Goal: Information Seeking & Learning: Check status

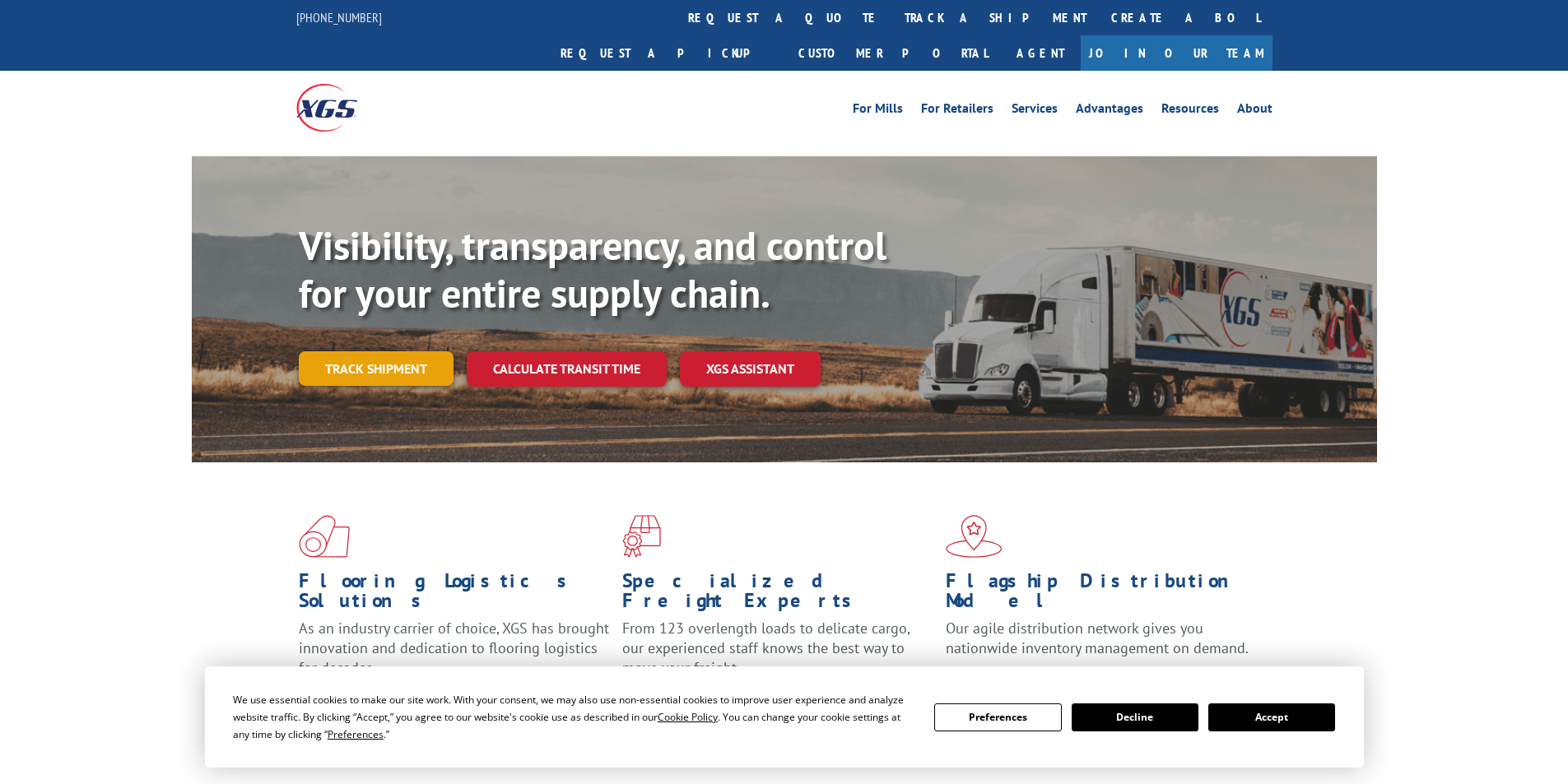
click at [371, 351] on link "Track shipment" at bounding box center [376, 368] width 155 height 35
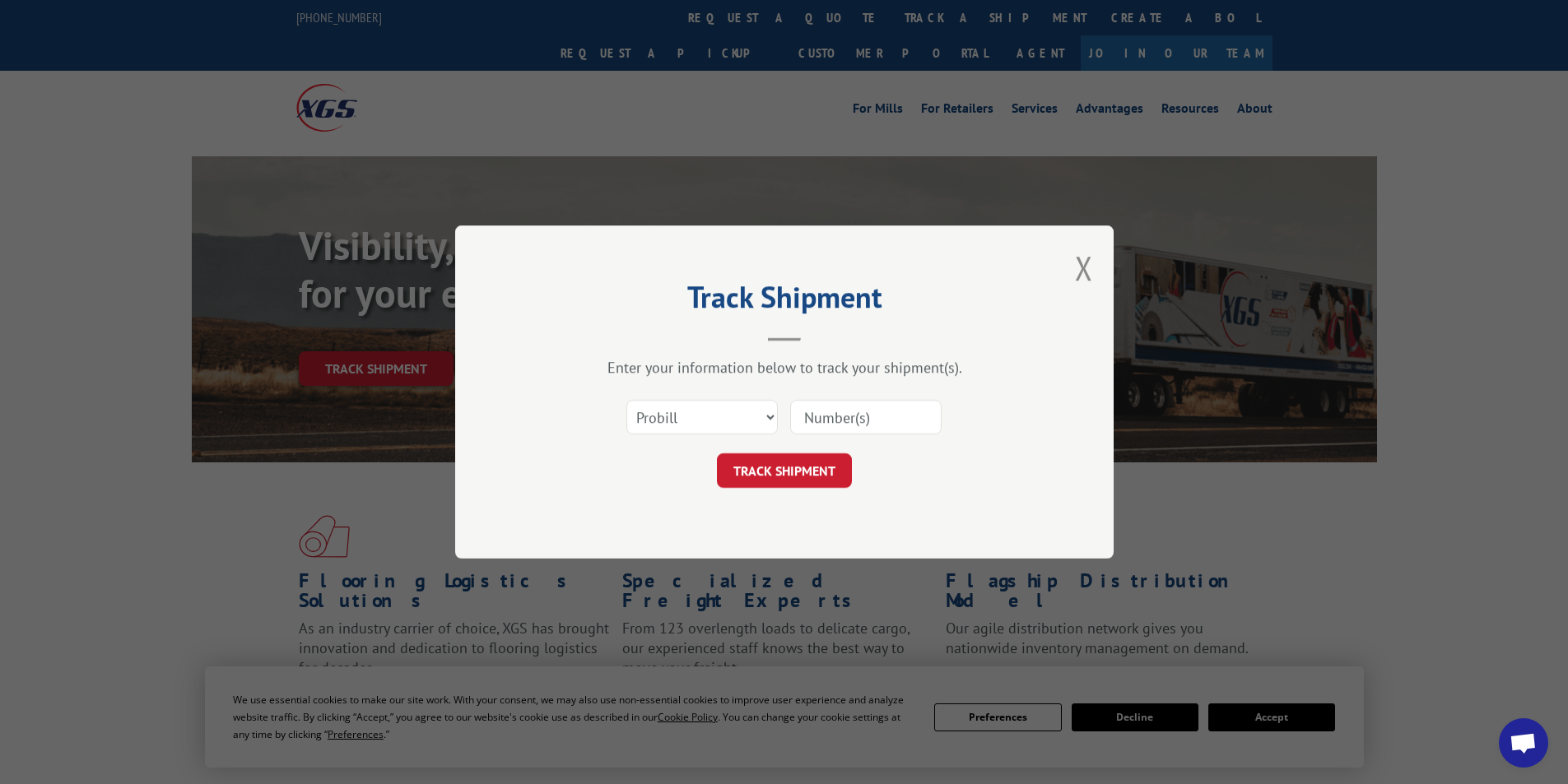
click at [821, 413] on input at bounding box center [866, 417] width 151 height 35
paste input "17027493"
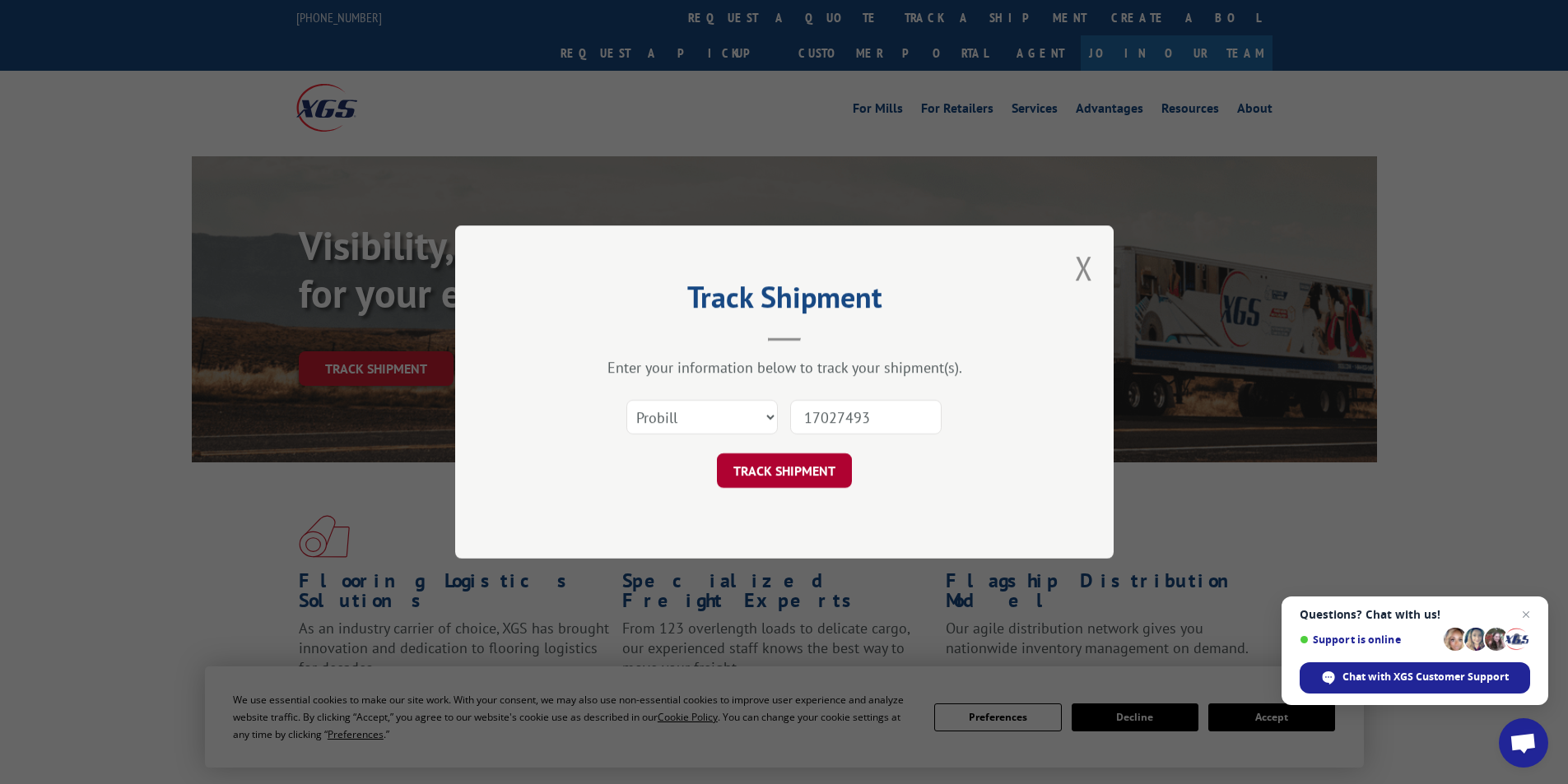
type input "17027493"
click at [790, 477] on button "TRACK SHIPMENT" at bounding box center [785, 470] width 135 height 35
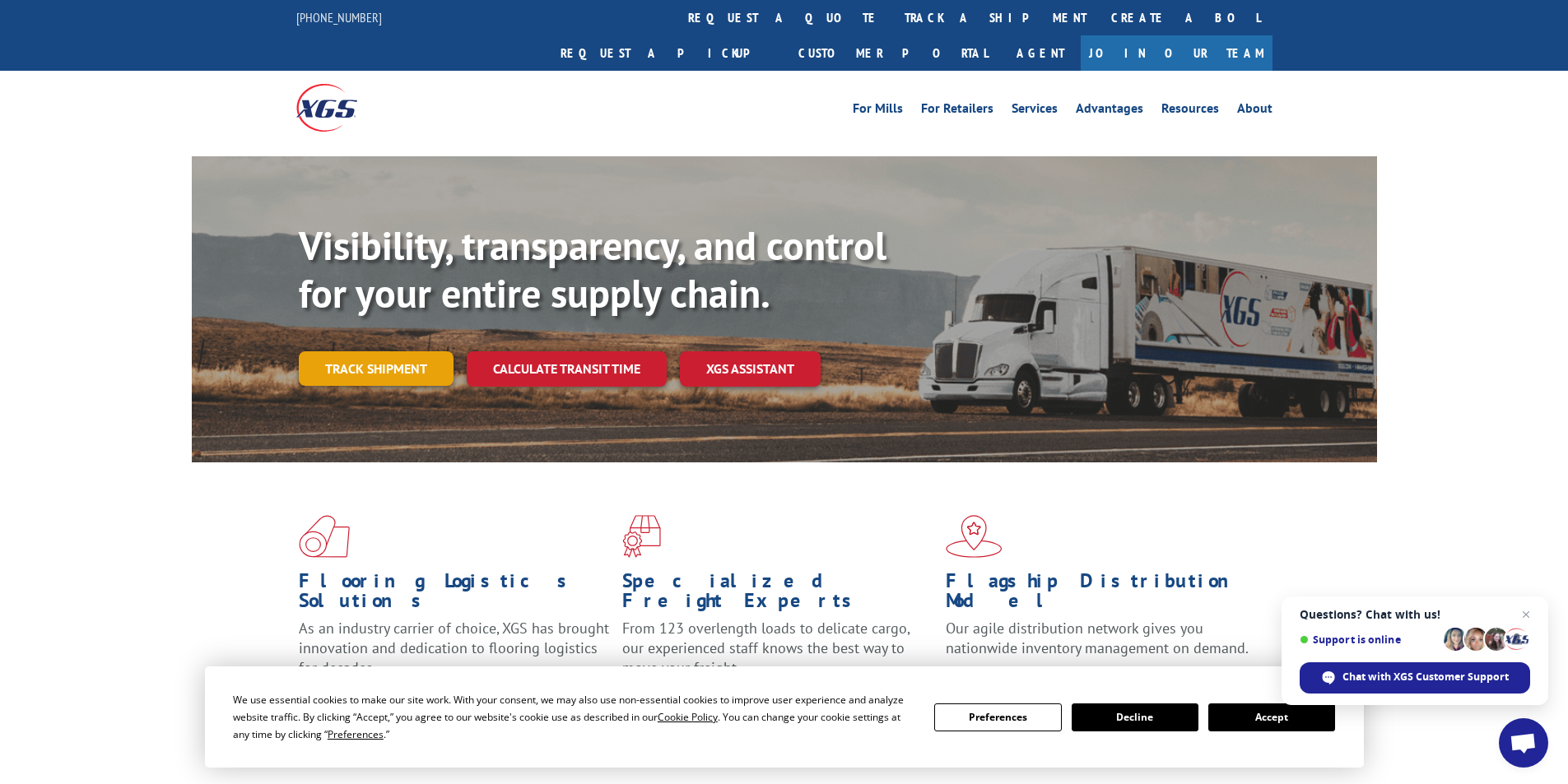
click at [373, 351] on link "Track shipment" at bounding box center [376, 368] width 155 height 35
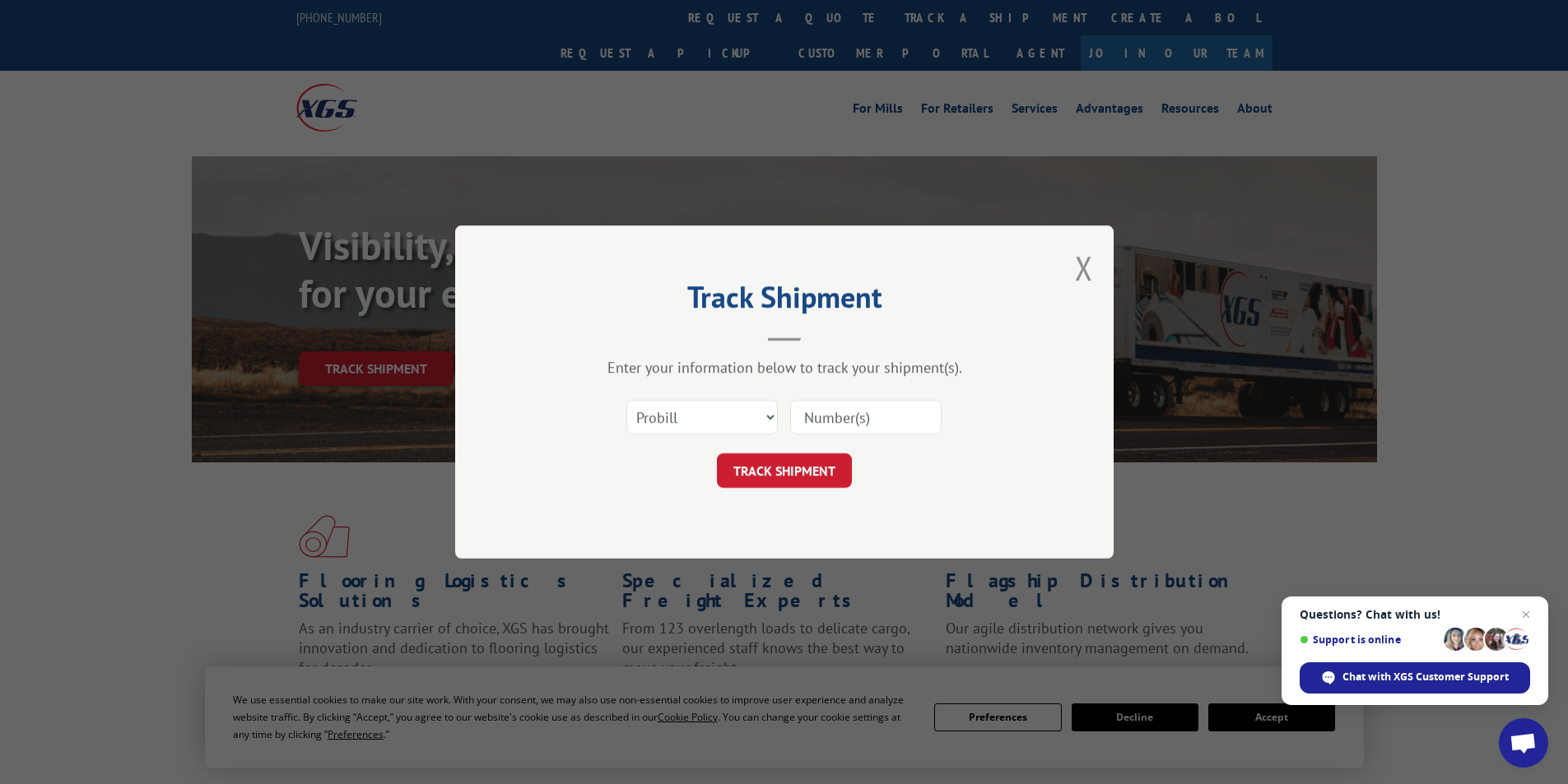
click at [830, 416] on input at bounding box center [866, 417] width 151 height 35
paste input "Systems, Inc. Tracking No#: 17095488"
click at [794, 463] on button "TRACK SHIPMENT" at bounding box center [785, 470] width 135 height 35
drag, startPoint x: 863, startPoint y: 416, endPoint x: 715, endPoint y: 401, distance: 148.8
click at [715, 401] on div "Select category... Probill BOL PO Systems, Inc. Tracking No#: 17095488 The fiel…" at bounding box center [784, 417] width 494 height 54
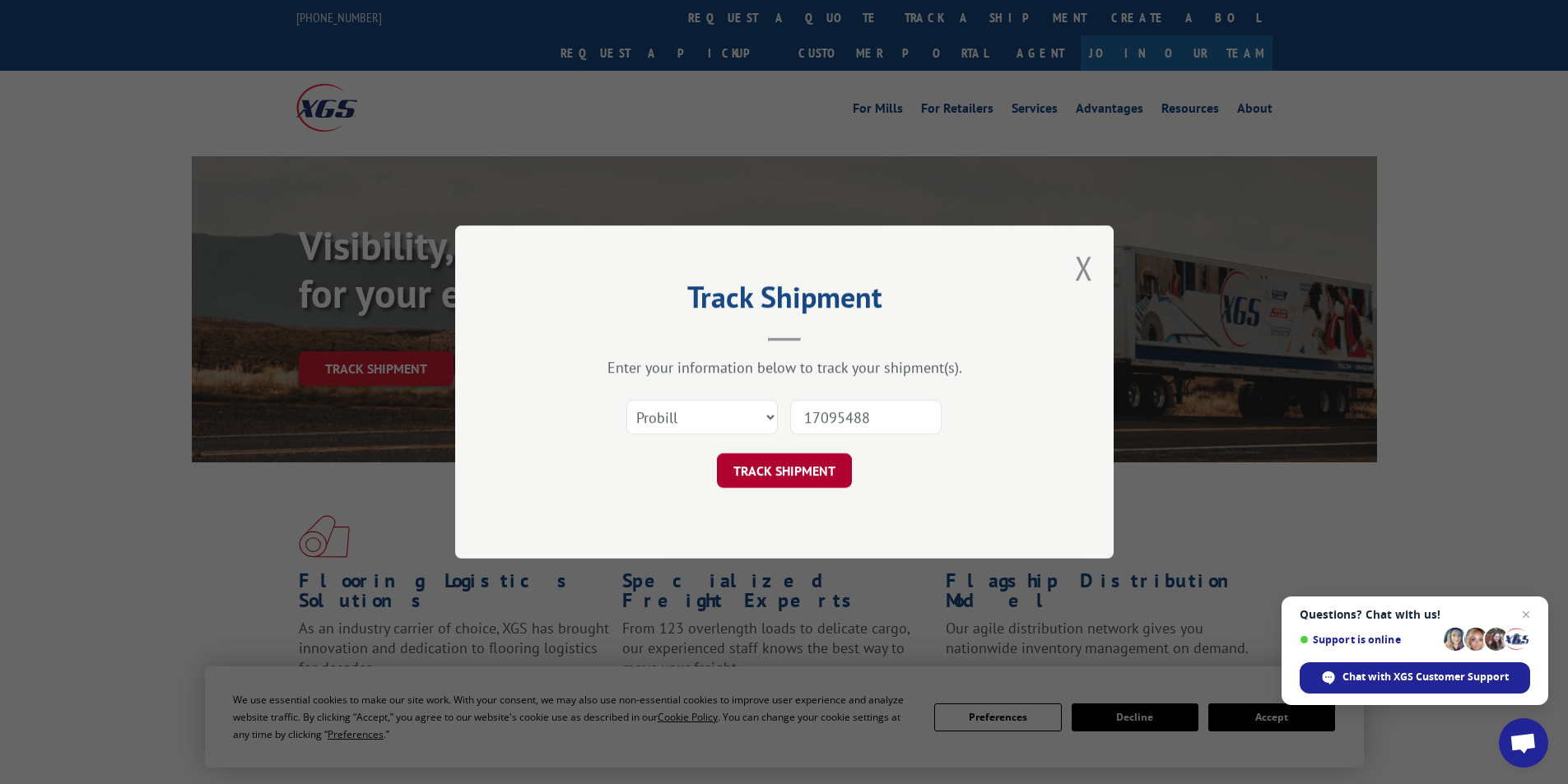
type input "17095488"
click at [777, 460] on button "TRACK SHIPMENT" at bounding box center [785, 470] width 135 height 35
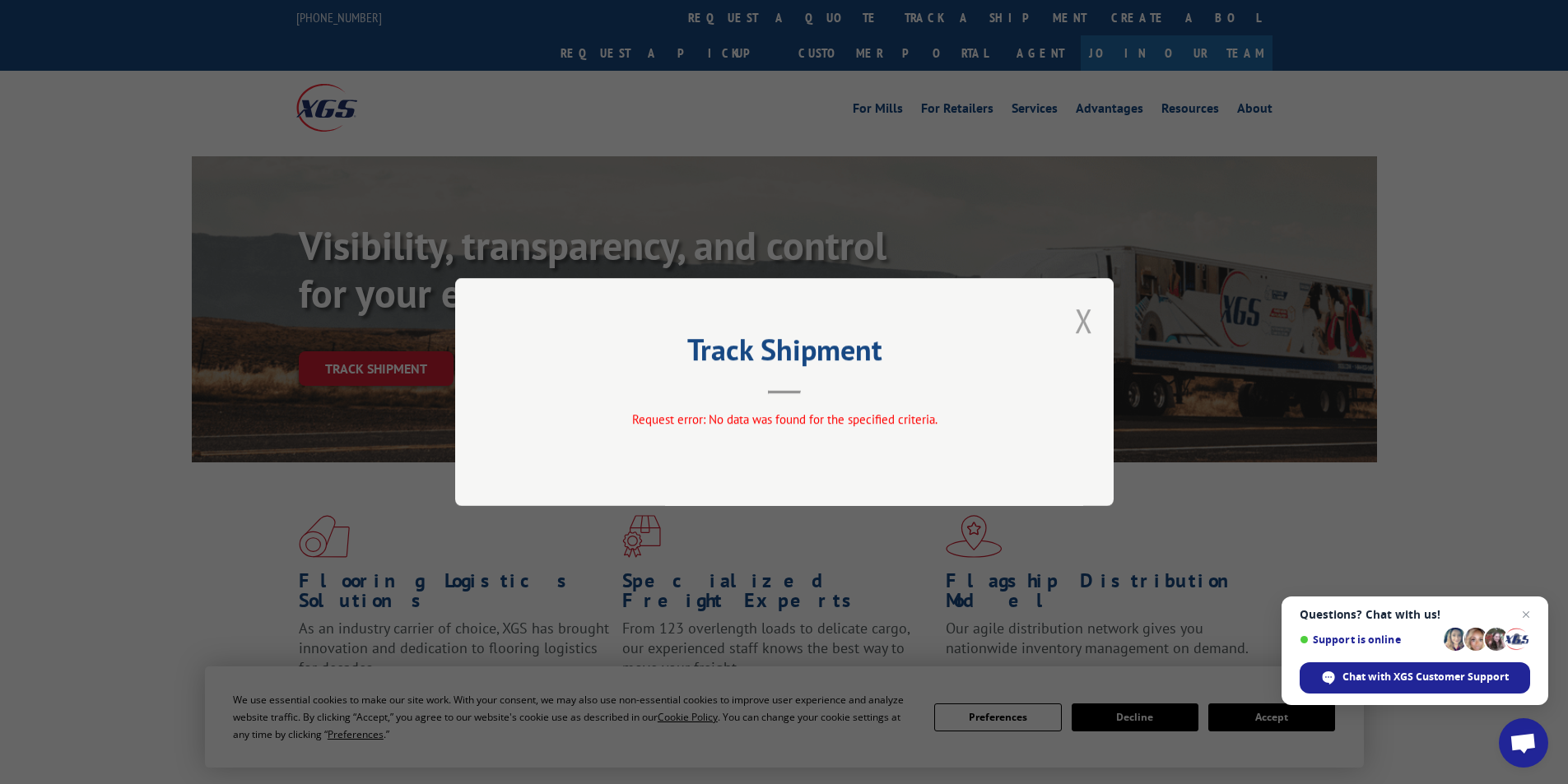
click at [1086, 322] on button "Close modal" at bounding box center [1084, 320] width 18 height 44
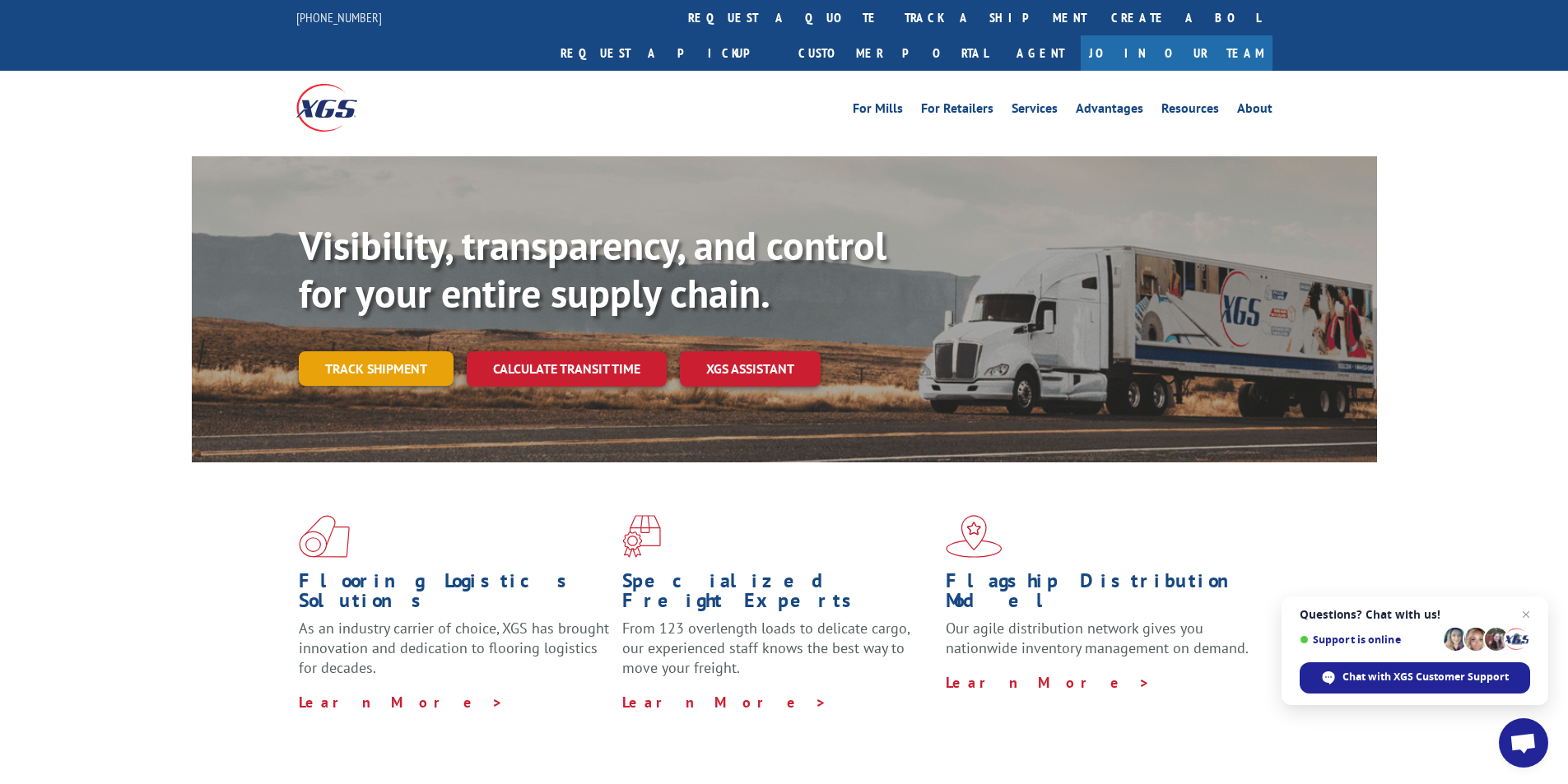
click at [372, 351] on link "Track shipment" at bounding box center [376, 368] width 155 height 35
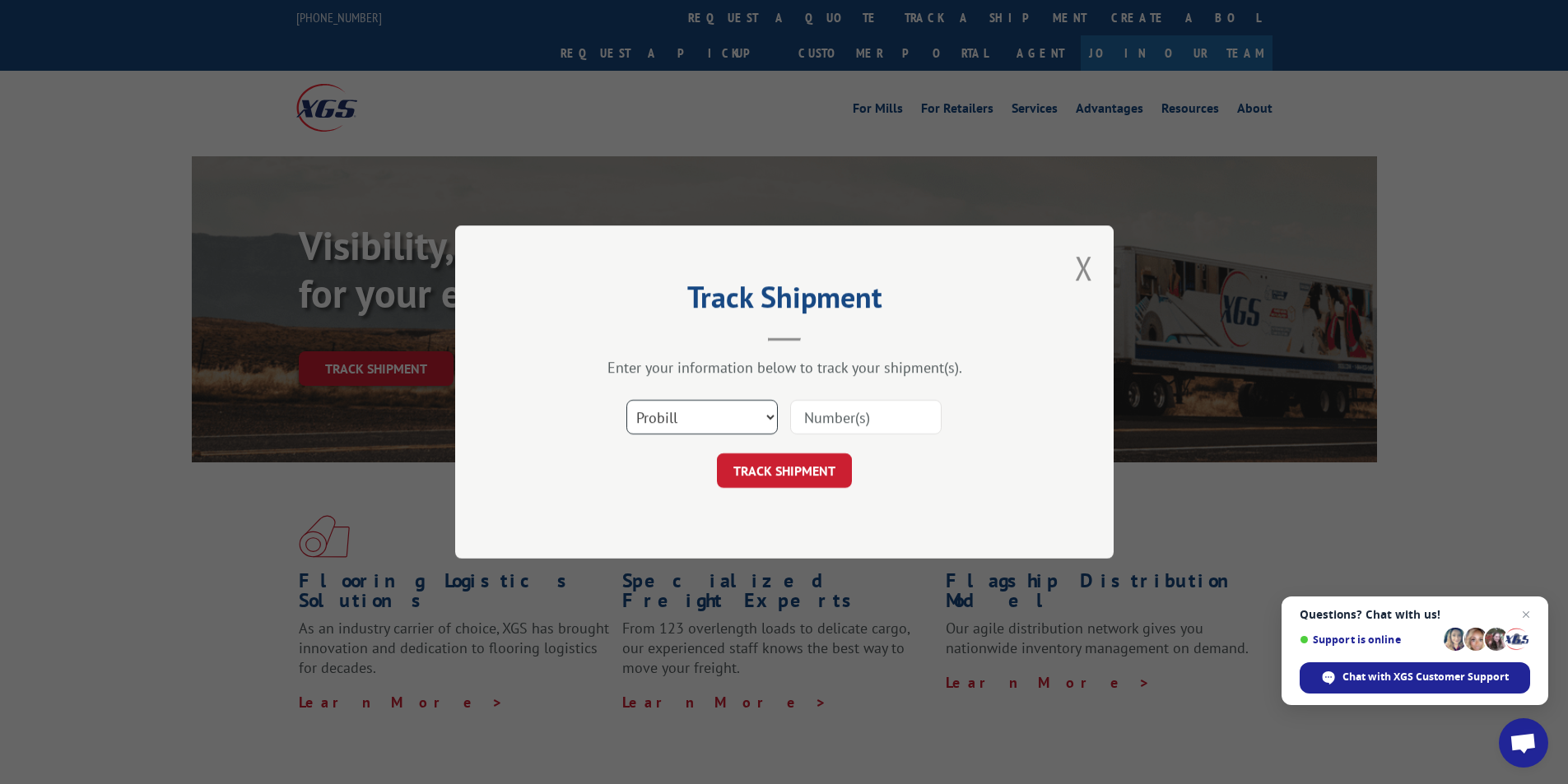
click at [760, 421] on select "Select category... Probill BOL PO" at bounding box center [702, 417] width 151 height 35
select select "bol"
click at [626, 400] on select "Select category... Probill BOL PO" at bounding box center [702, 417] width 151 height 35
click at [816, 418] on input at bounding box center [866, 417] width 151 height 35
paste input "AA04934053"
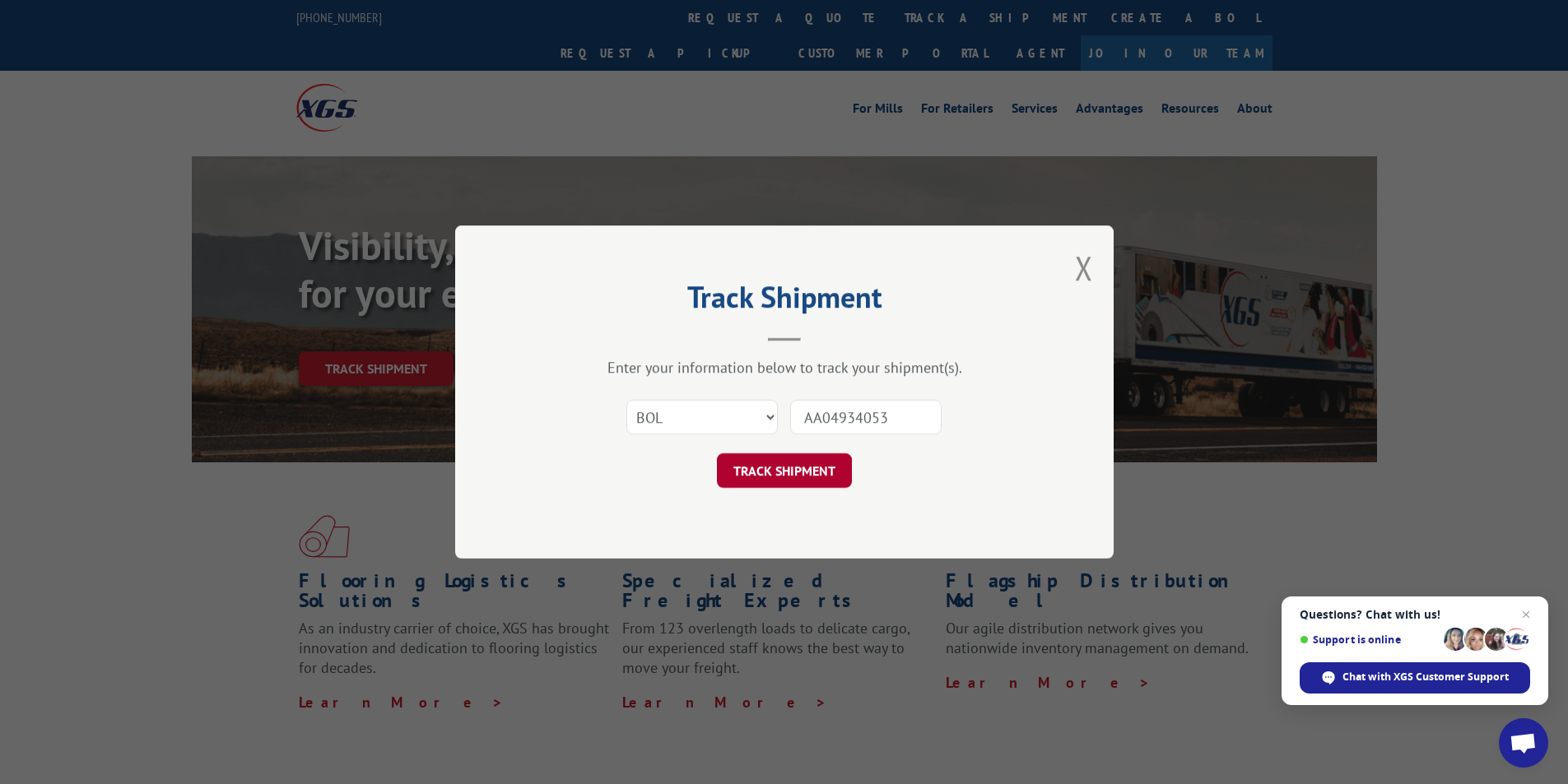
type input "AA04934053"
click at [796, 486] on button "TRACK SHIPMENT" at bounding box center [785, 470] width 135 height 35
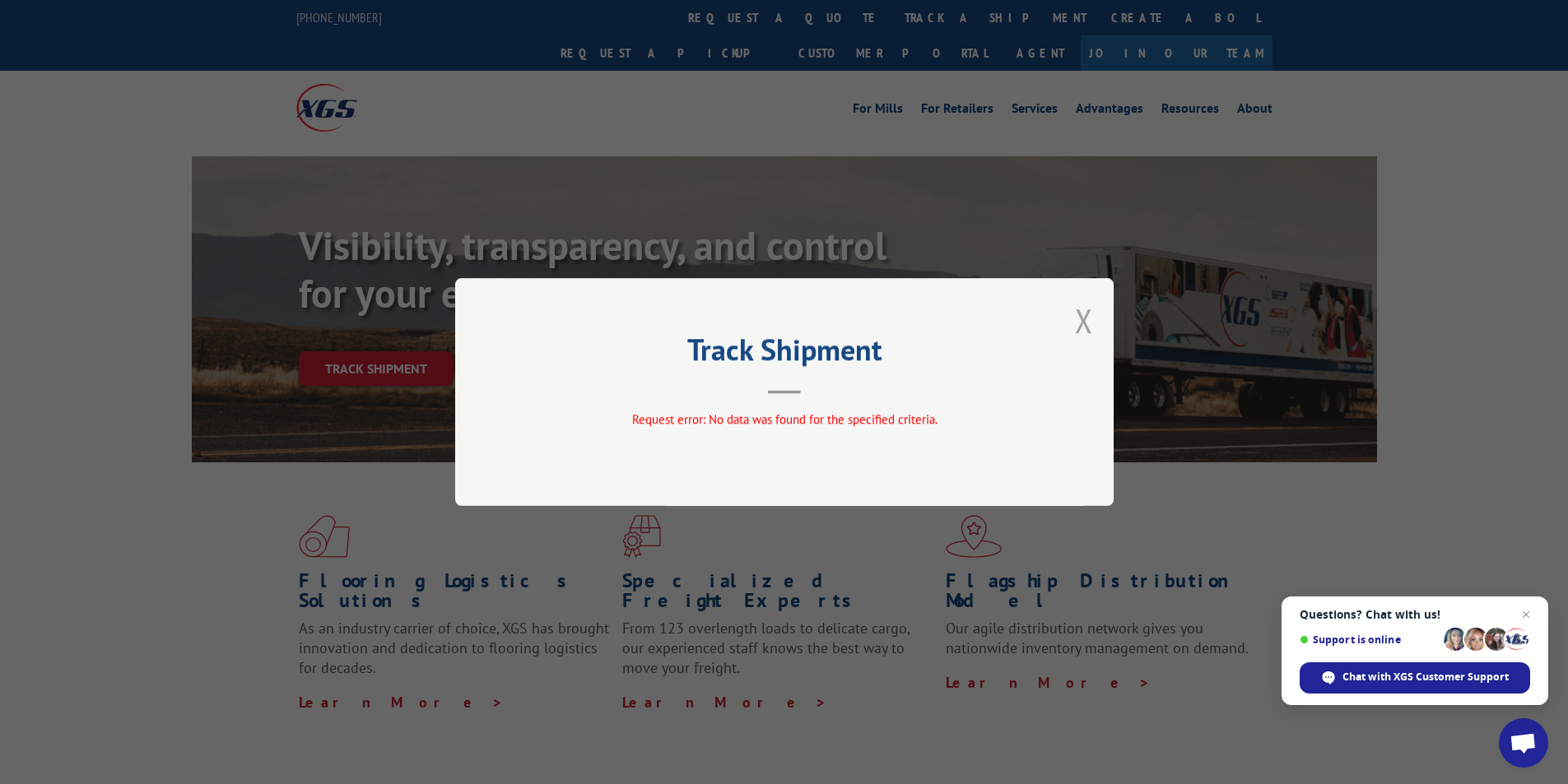
click at [1083, 323] on button "Close modal" at bounding box center [1084, 320] width 18 height 44
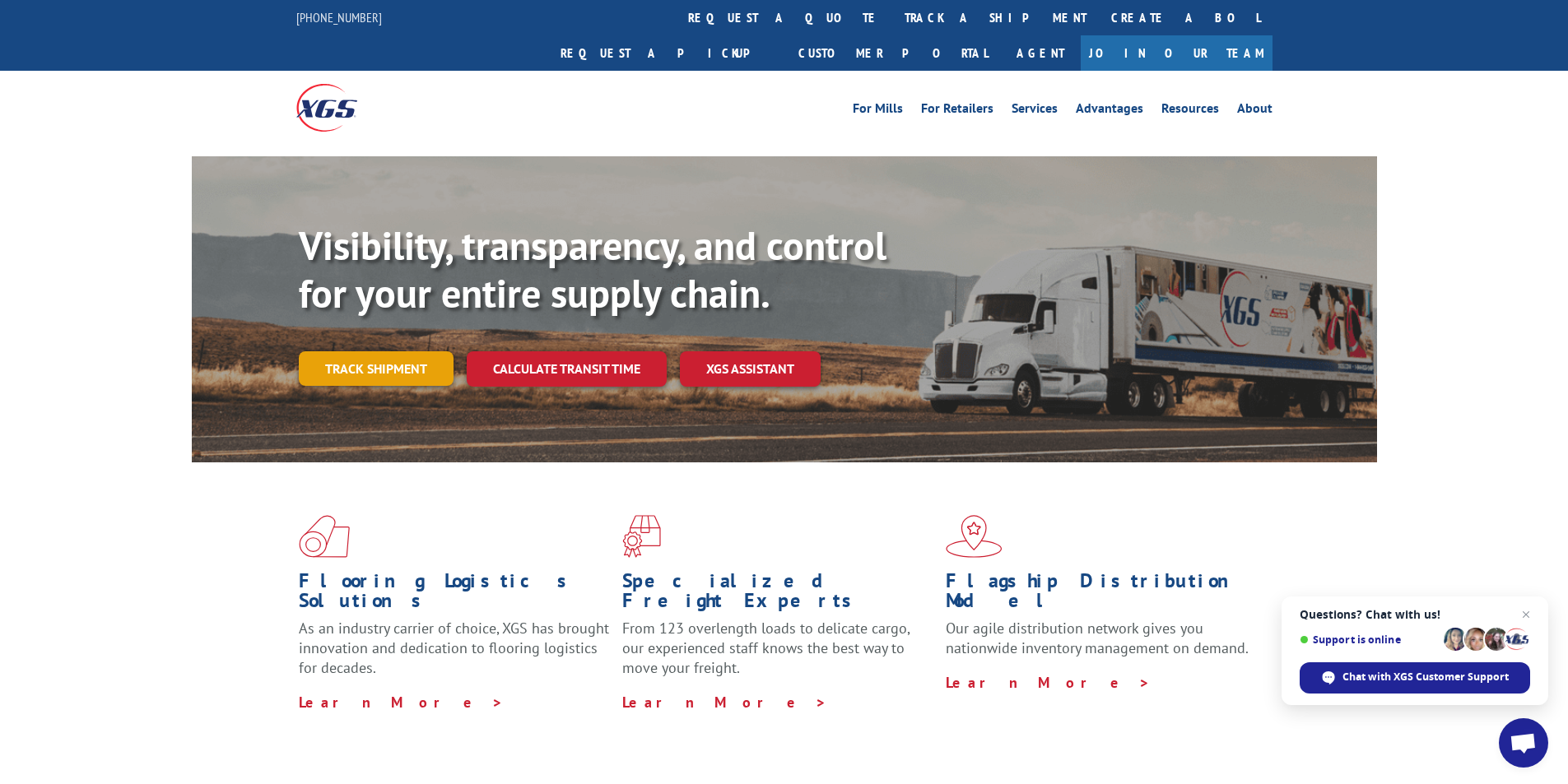
click at [400, 351] on link "Track shipment" at bounding box center [376, 368] width 155 height 35
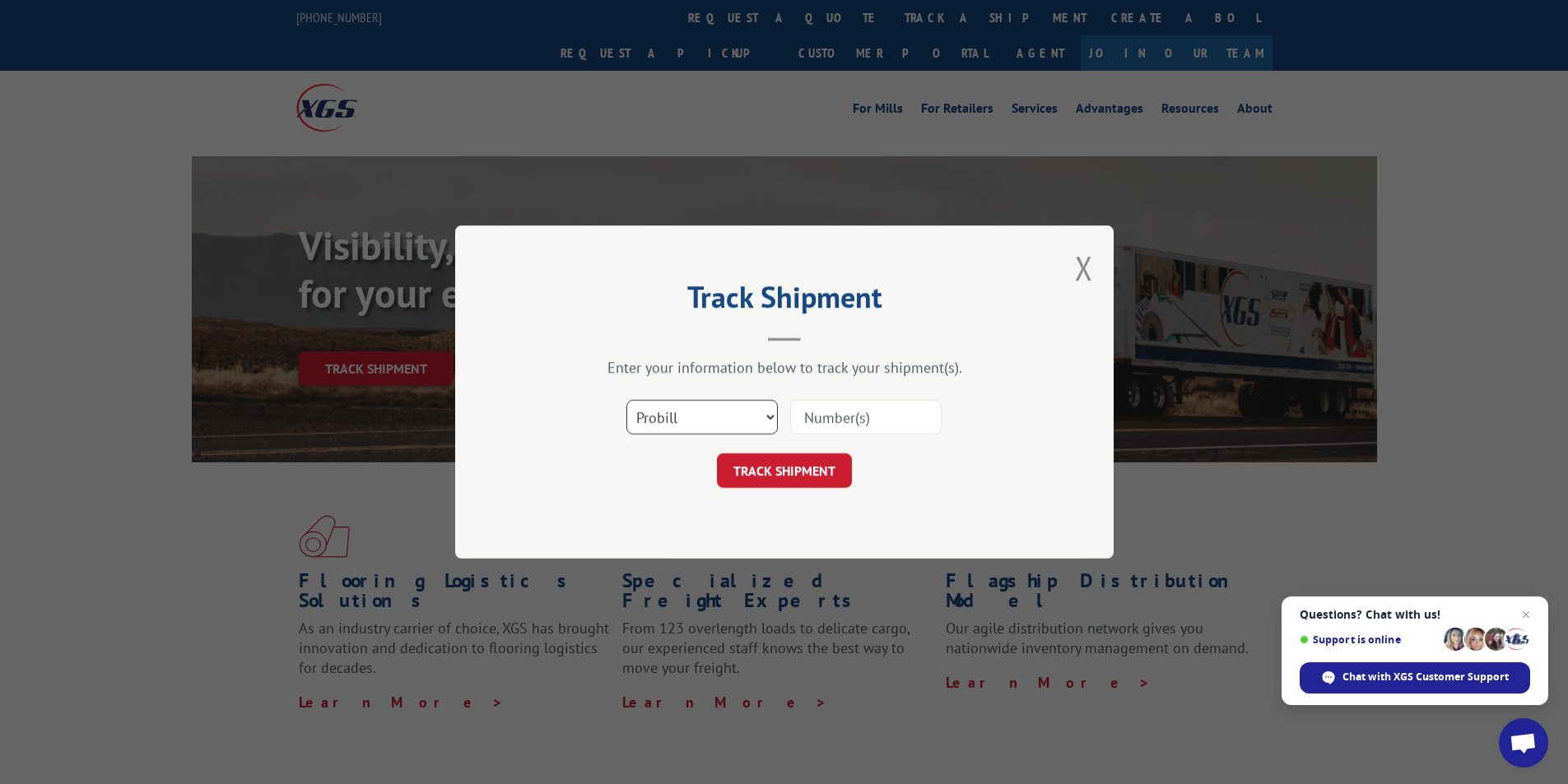
click at [772, 415] on select "Select category... Probill BOL PO" at bounding box center [702, 417] width 151 height 35
select select "po"
click at [626, 400] on select "Select category... Probill BOL PO" at bounding box center [702, 417] width 151 height 35
click at [809, 419] on input at bounding box center [866, 417] width 151 height 35
paste input "25547405"
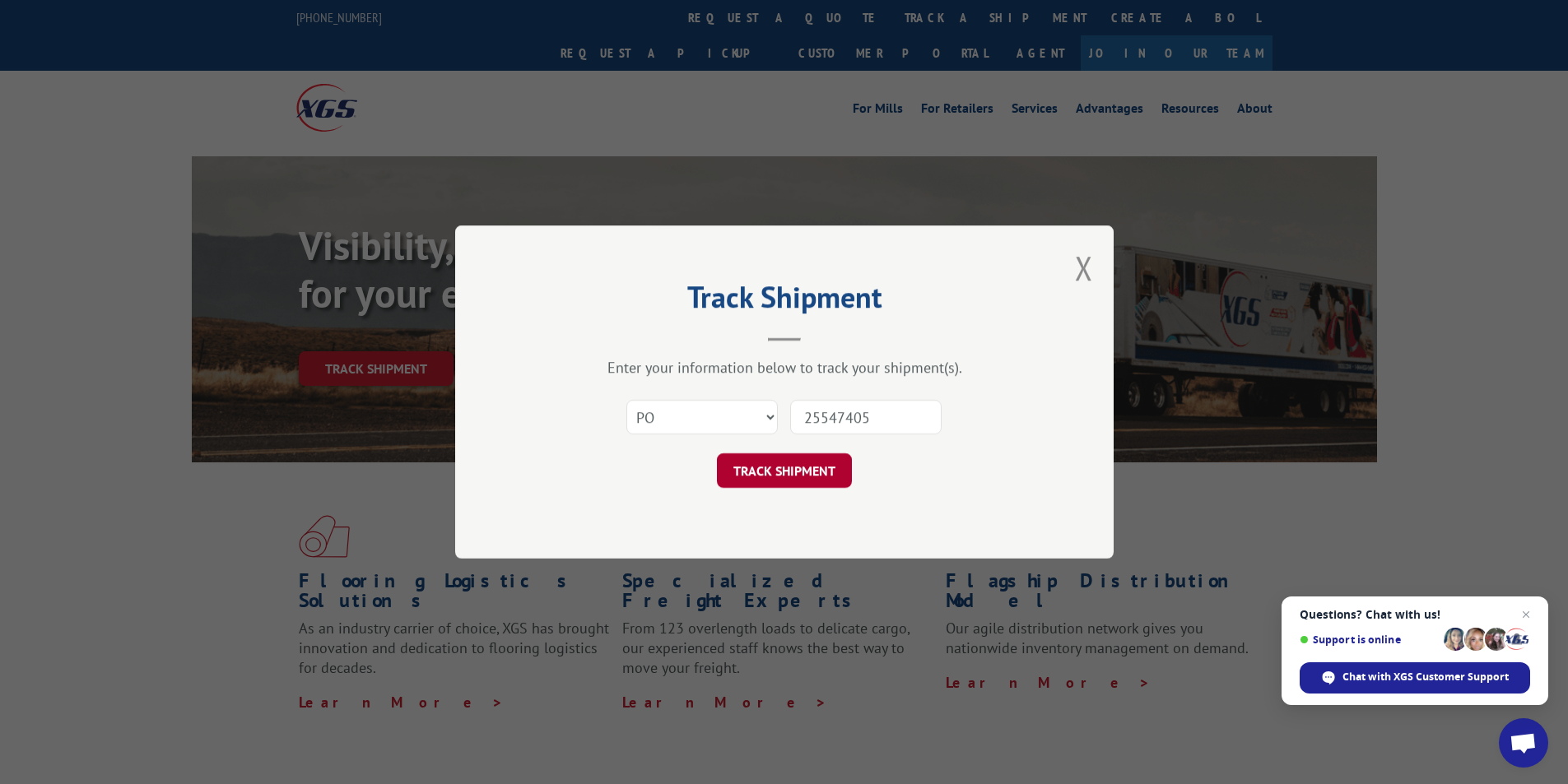
type input "25547405"
click at [788, 475] on button "TRACK SHIPMENT" at bounding box center [785, 470] width 135 height 35
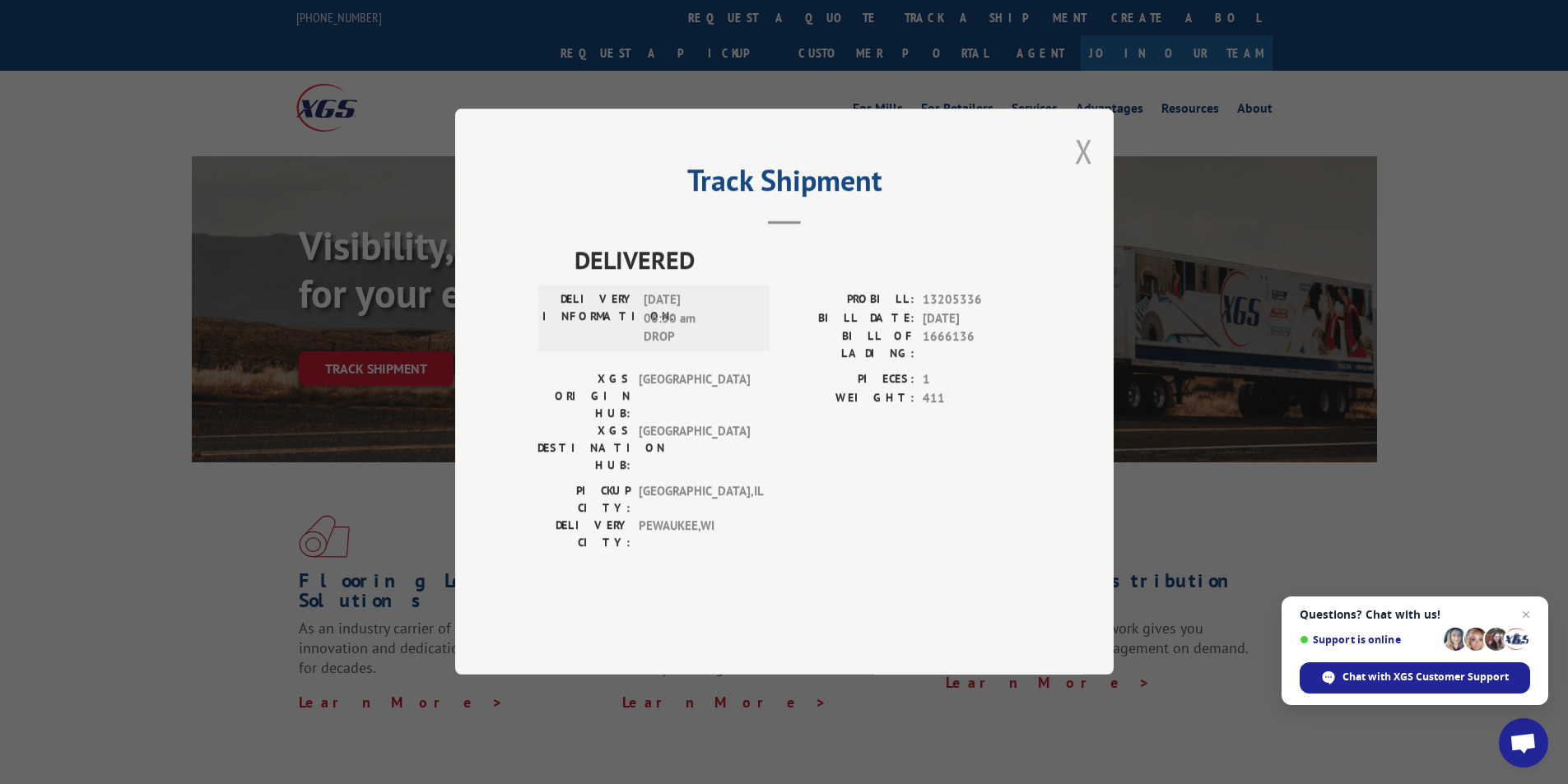
click at [1075, 173] on button "Close modal" at bounding box center [1084, 151] width 18 height 44
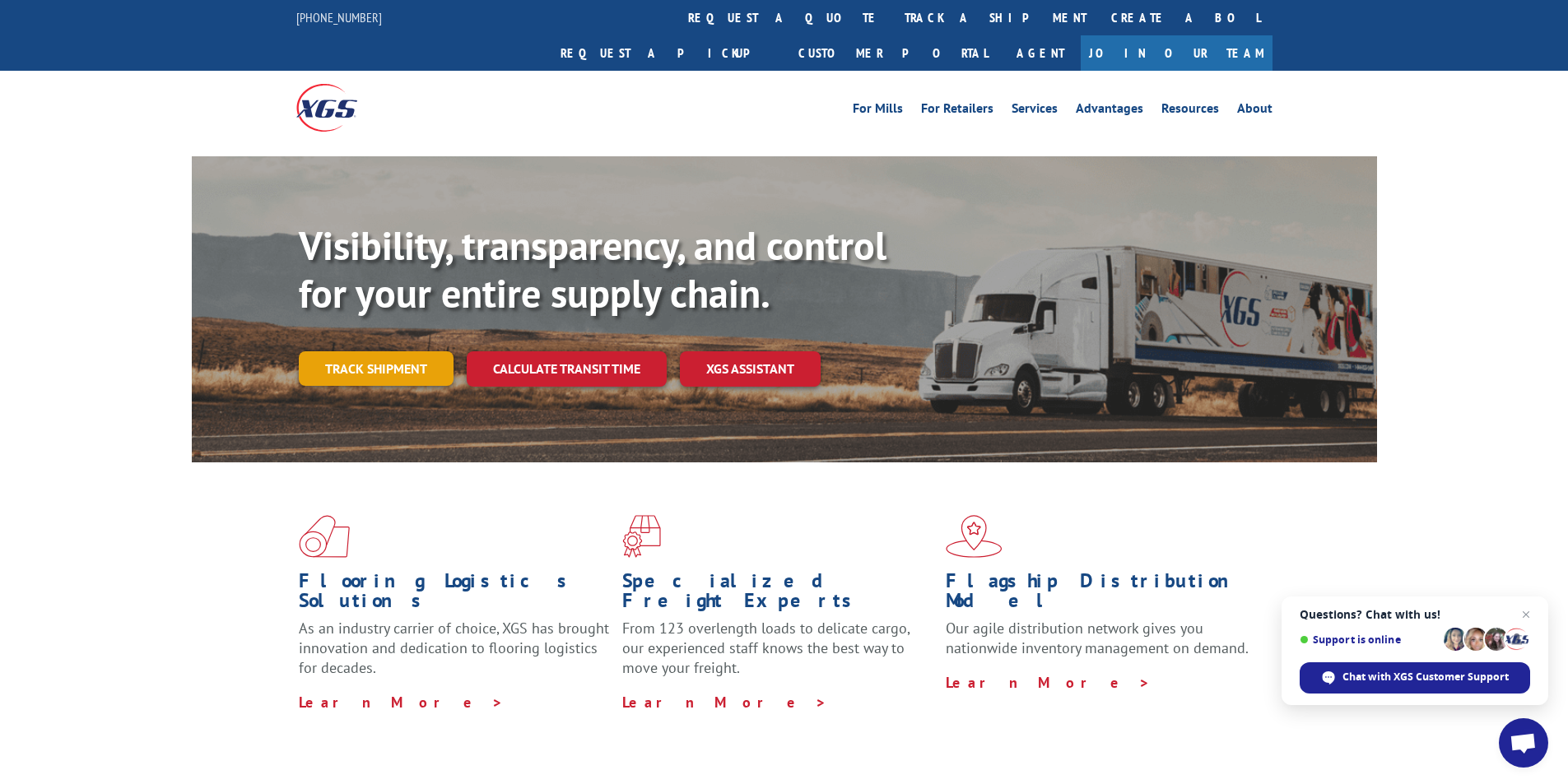
click at [369, 351] on link "Track shipment" at bounding box center [376, 368] width 155 height 35
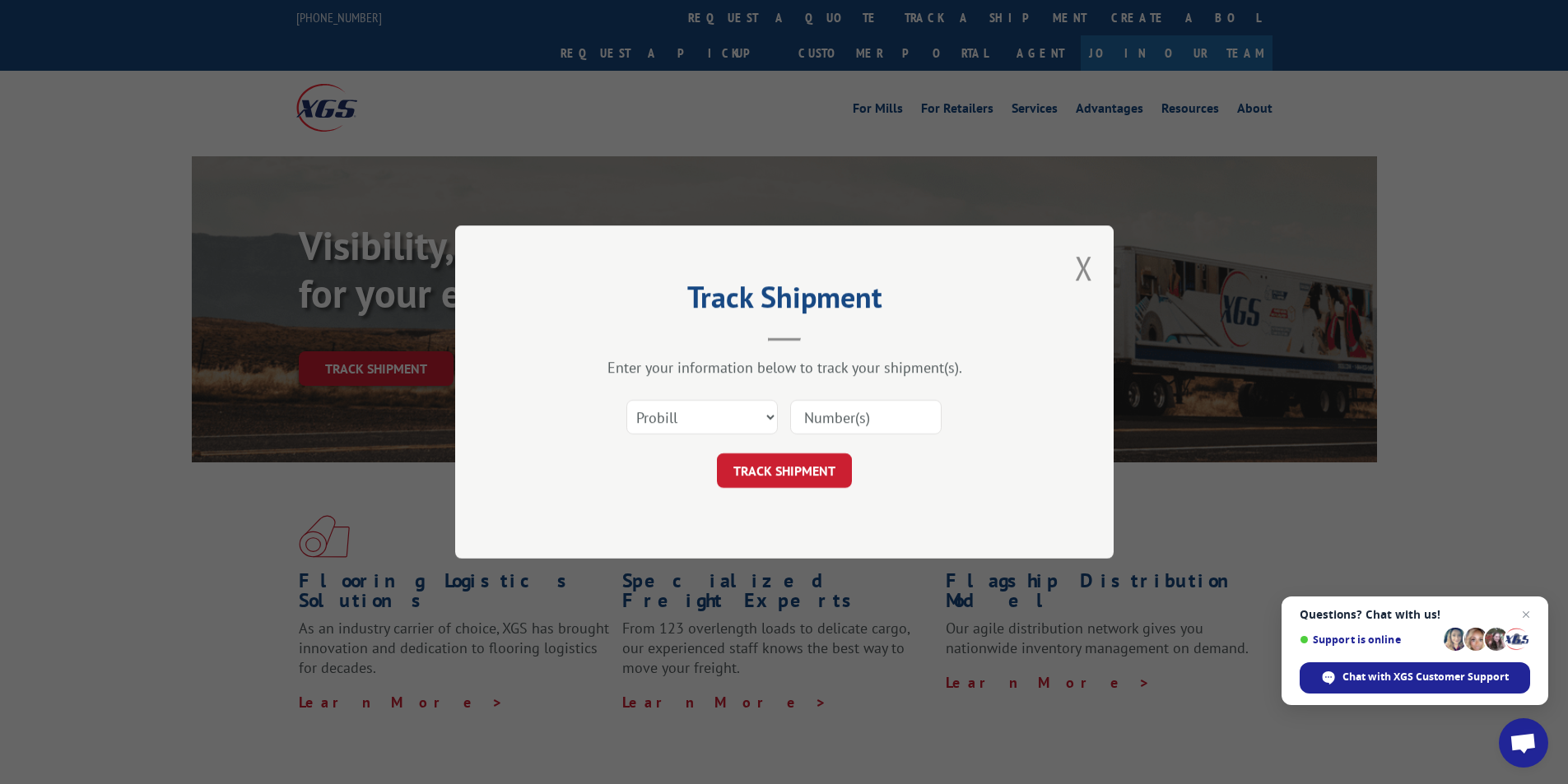
click at [816, 423] on input at bounding box center [866, 417] width 151 height 35
paste input "17095488"
type input "17095488"
click at [794, 478] on button "TRACK SHIPMENT" at bounding box center [785, 470] width 135 height 35
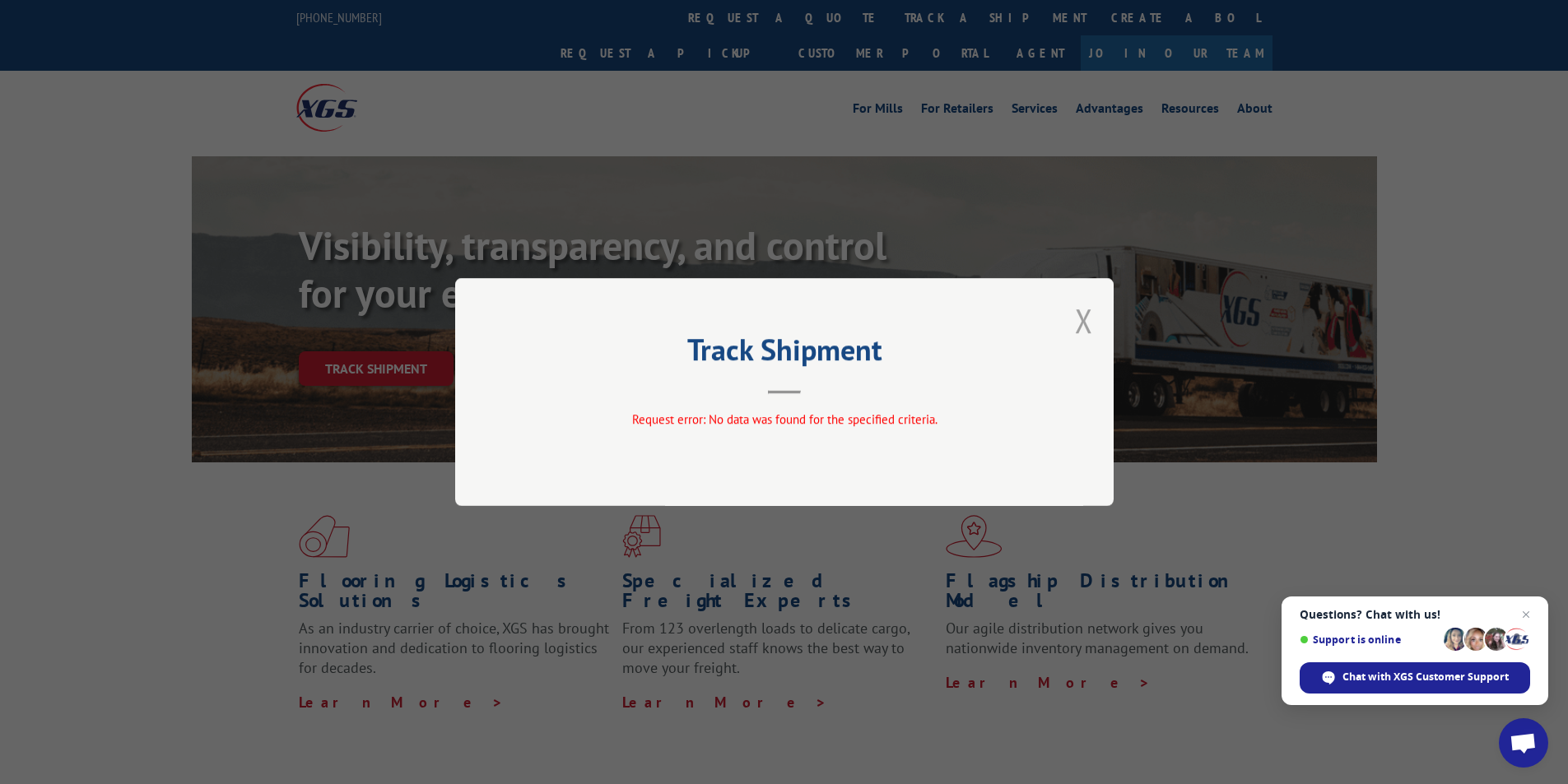
click at [1076, 319] on button "Close modal" at bounding box center [1084, 320] width 18 height 44
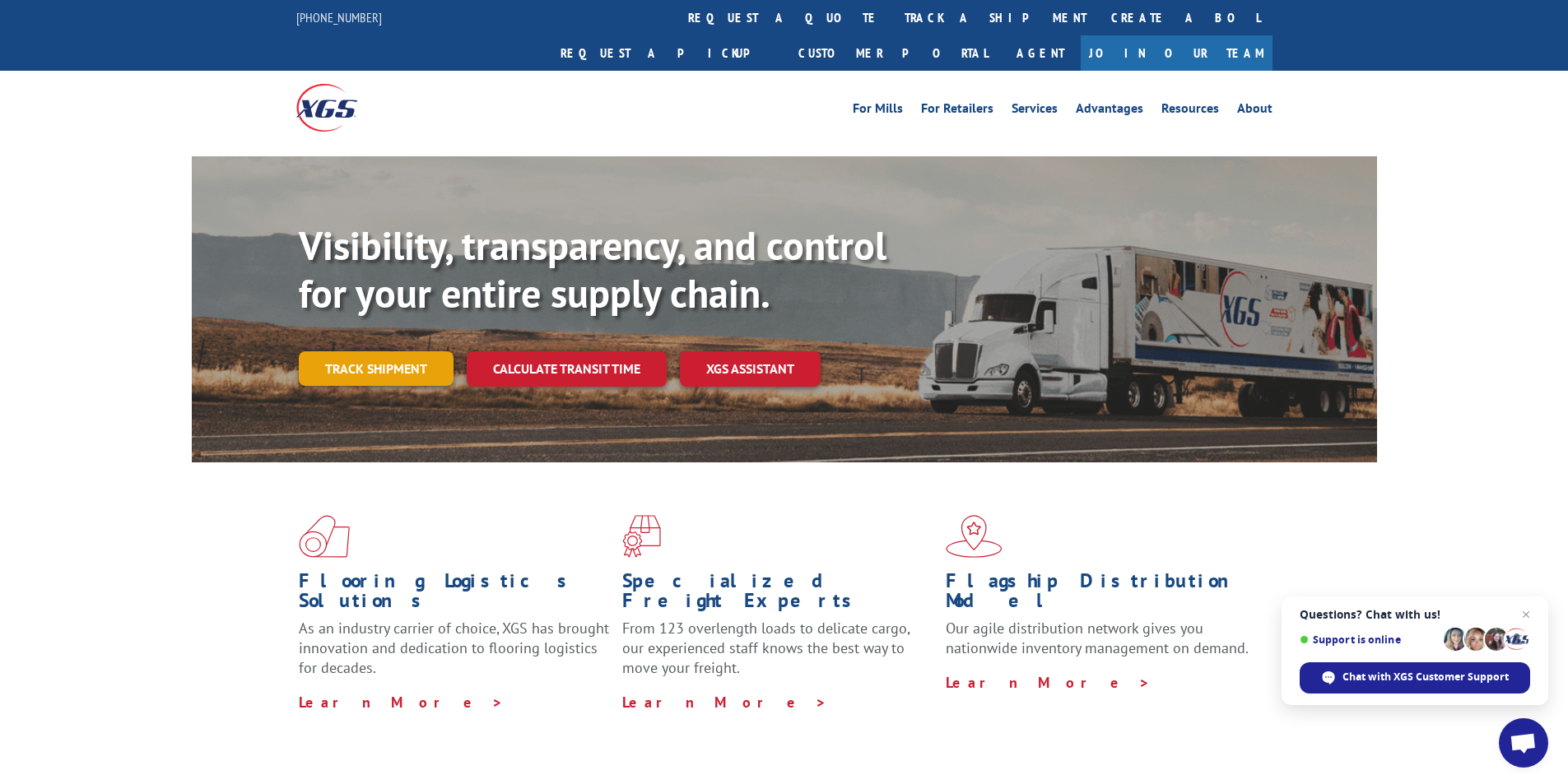
click at [375, 351] on link "Track shipment" at bounding box center [376, 368] width 155 height 35
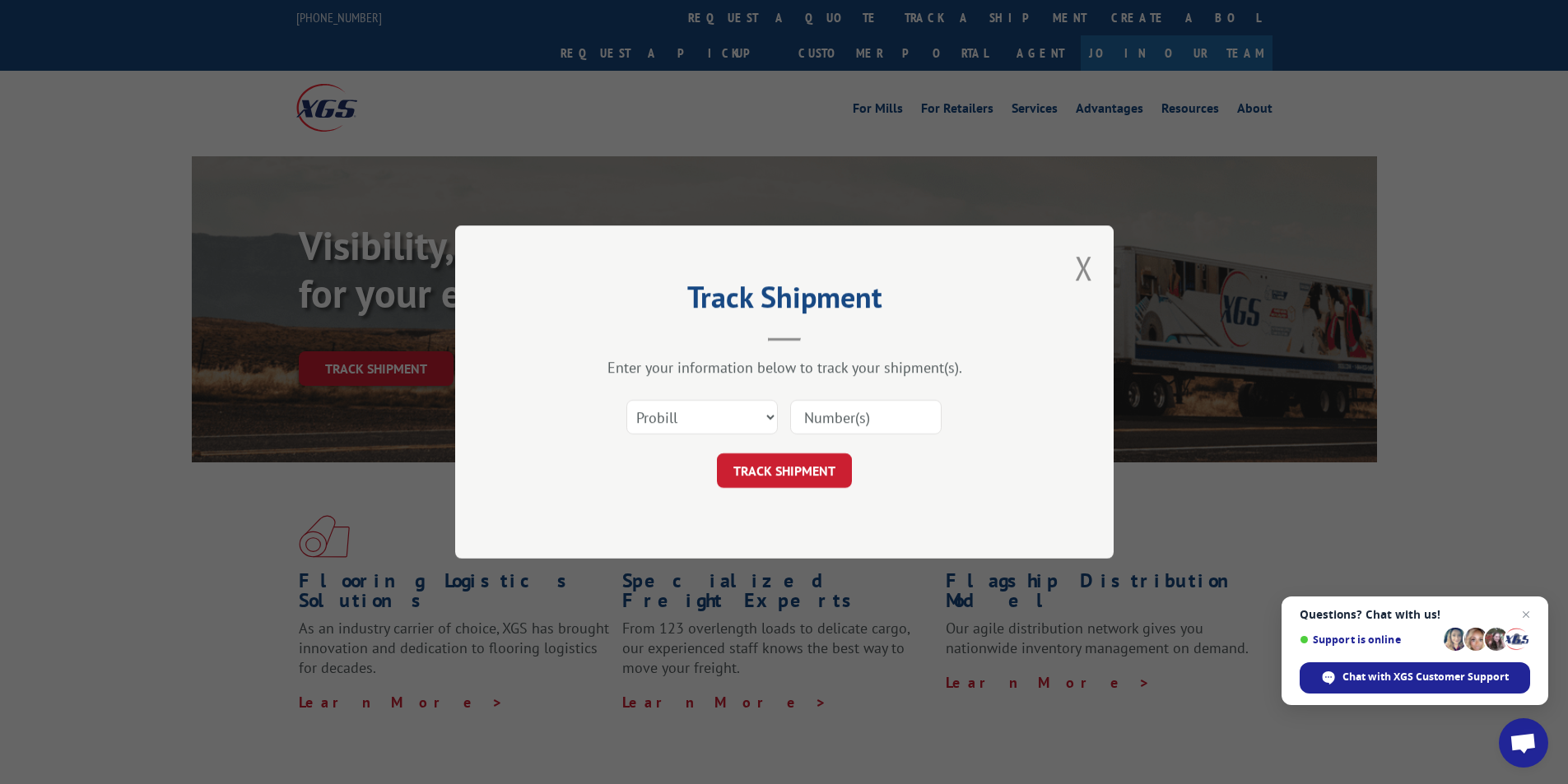
click at [806, 418] on input at bounding box center [866, 417] width 151 height 35
paste input "25547405"
type input "25547405"
click at [754, 412] on select "Select category... Probill BOL PO" at bounding box center [702, 417] width 151 height 35
select select "po"
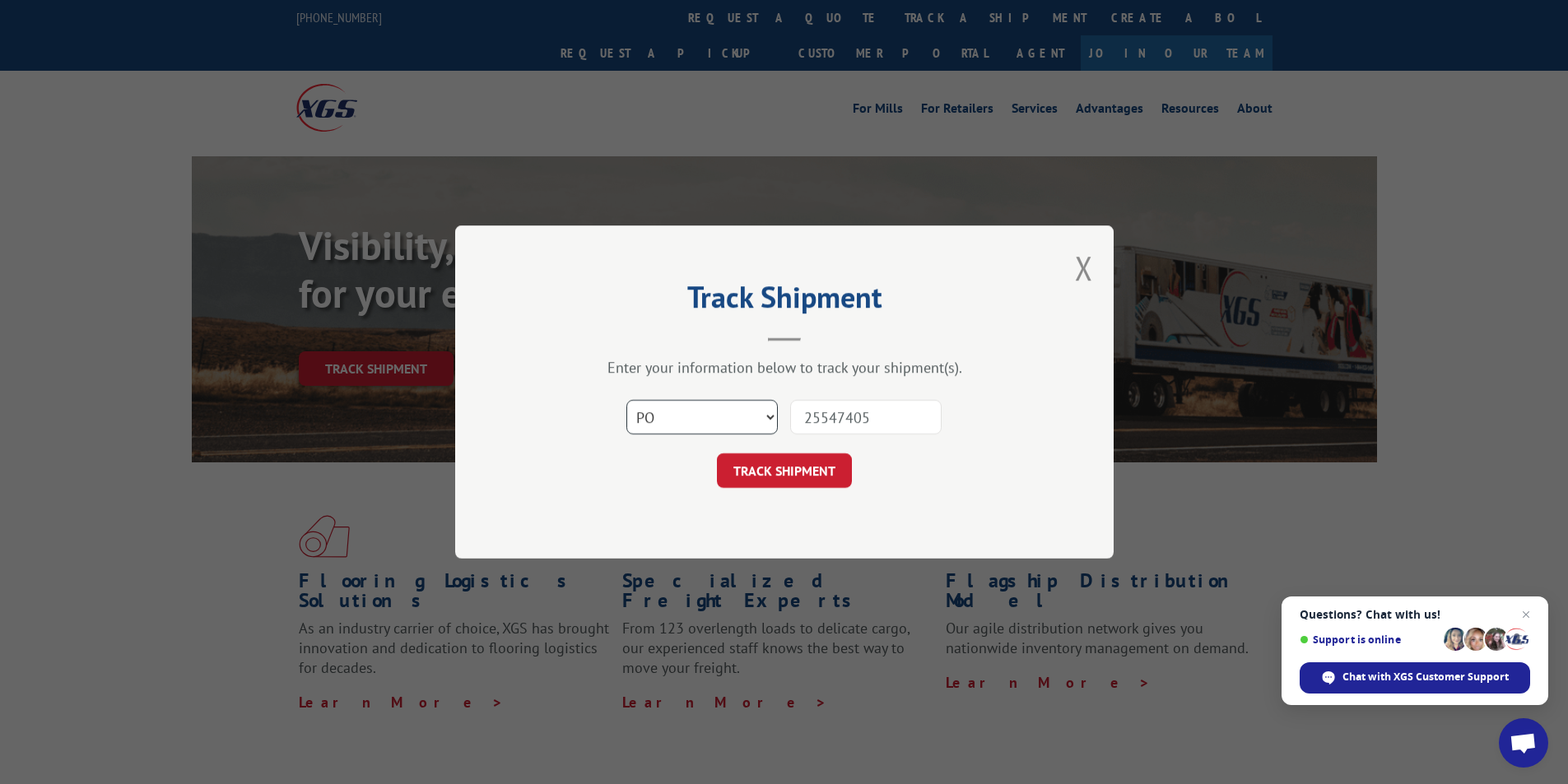
click at [626, 400] on select "Select category... Probill BOL PO" at bounding box center [702, 417] width 151 height 35
click at [784, 481] on button "TRACK SHIPMENT" at bounding box center [785, 470] width 135 height 35
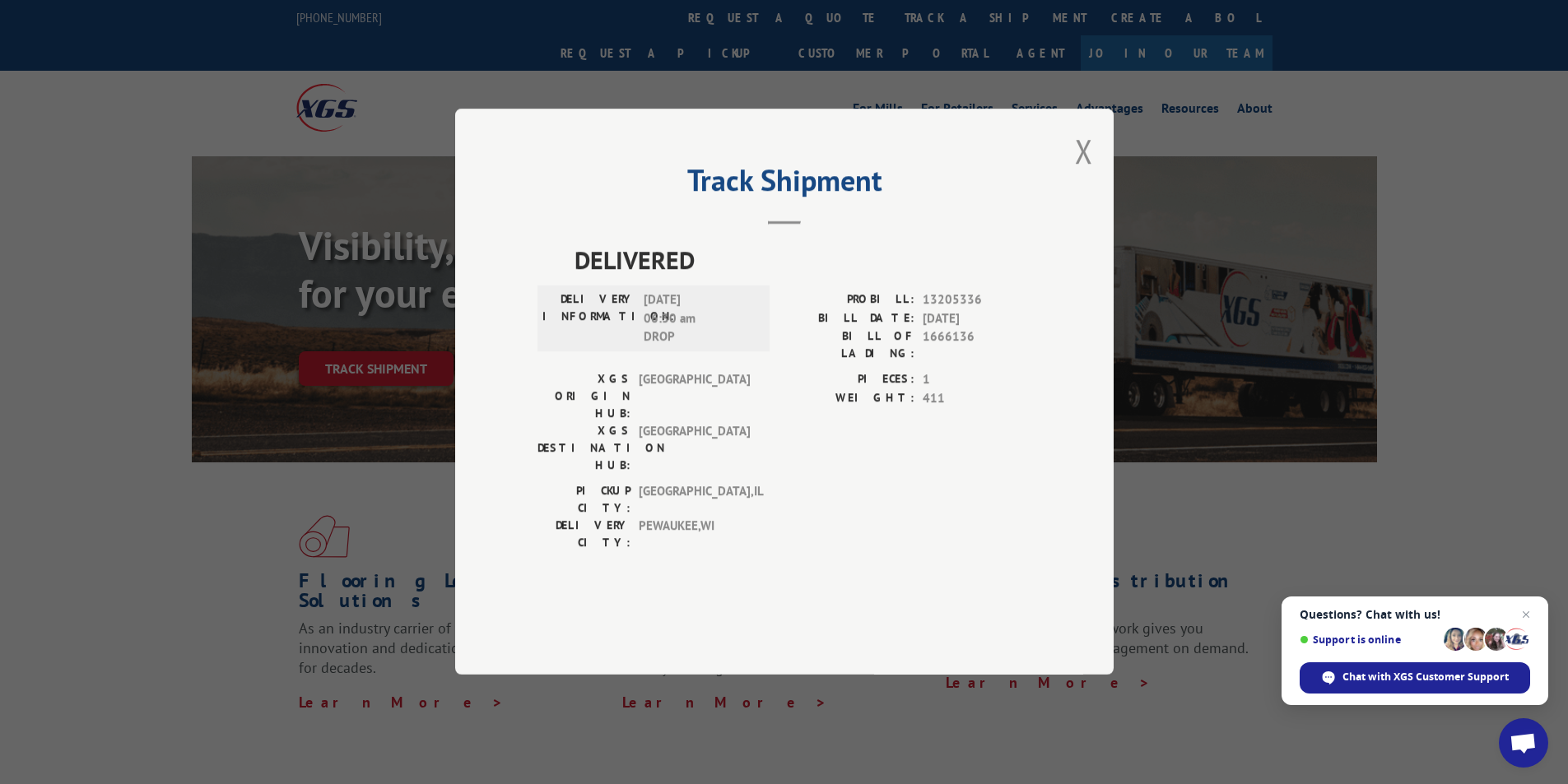
drag, startPoint x: 1088, startPoint y: 199, endPoint x: 1099, endPoint y: 213, distance: 17.8
click at [1093, 200] on div "Track Shipment DELIVERED DELIVERY INFORMATION: 10/08/2021 06:30 am DROP PROBILL…" at bounding box center [784, 392] width 658 height 567
click at [1079, 173] on button "Close modal" at bounding box center [1084, 151] width 18 height 44
